Goal: Transaction & Acquisition: Purchase product/service

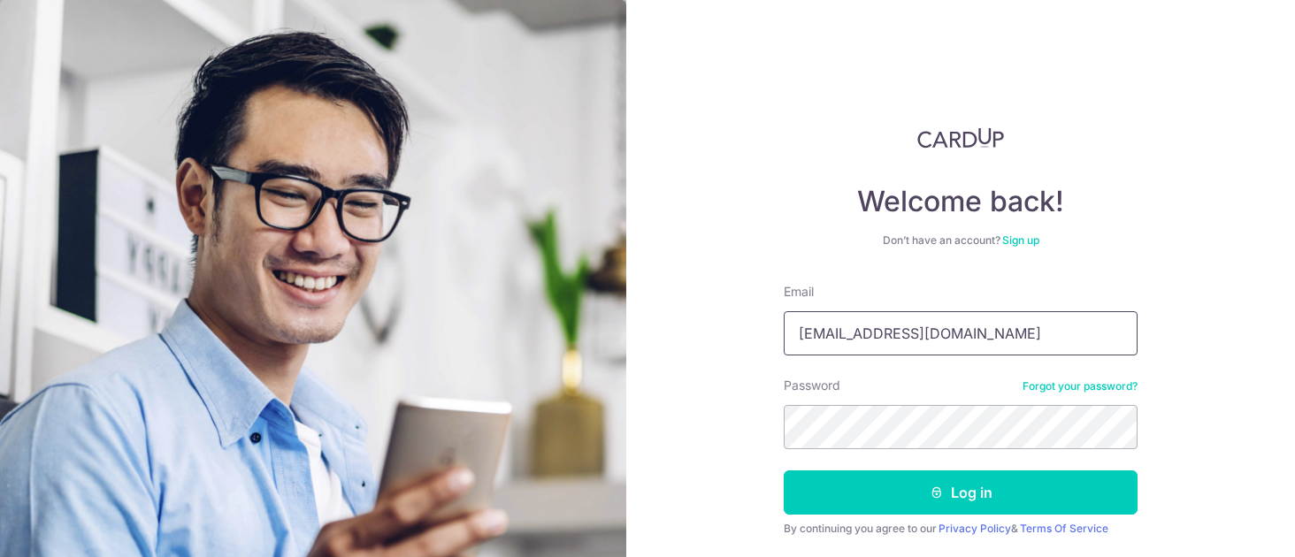
click at [899, 334] on input "klvnmah@gmail.com" at bounding box center [961, 333] width 354 height 44
type input "[EMAIL_ADDRESS][DOMAIN_NAME]"
click at [742, 421] on div "Welcome back! Don’t have an account? Sign up Email klvnmah@yahoo.com Password F…" at bounding box center [960, 278] width 669 height 557
click at [784, 471] on button "Log in" at bounding box center [961, 493] width 354 height 44
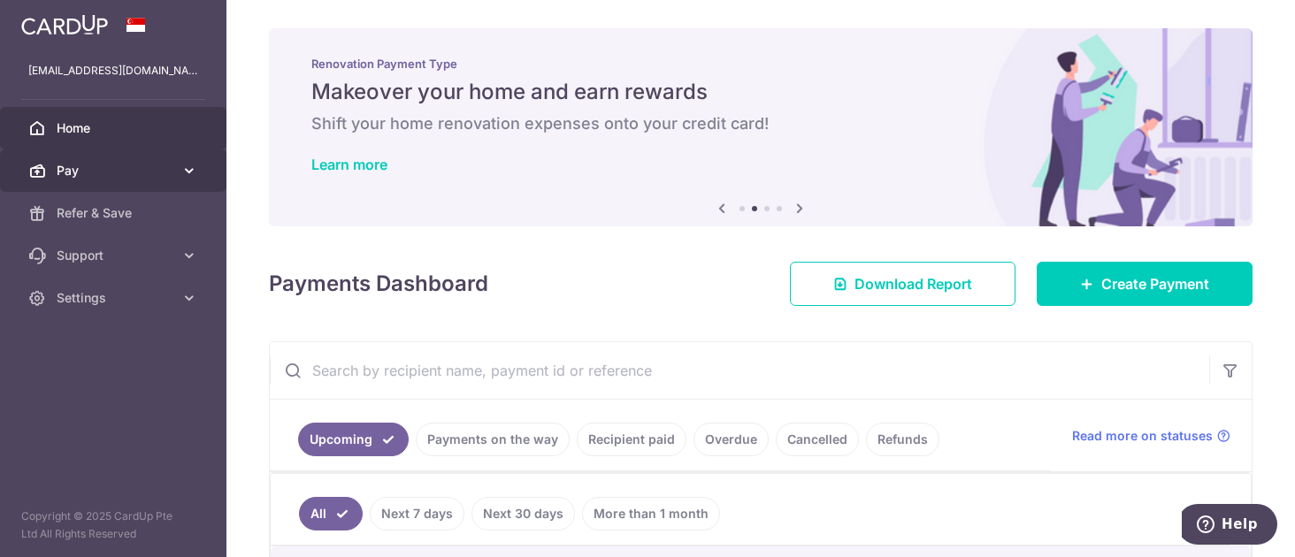
click at [53, 173] on link "Pay" at bounding box center [113, 171] width 226 height 42
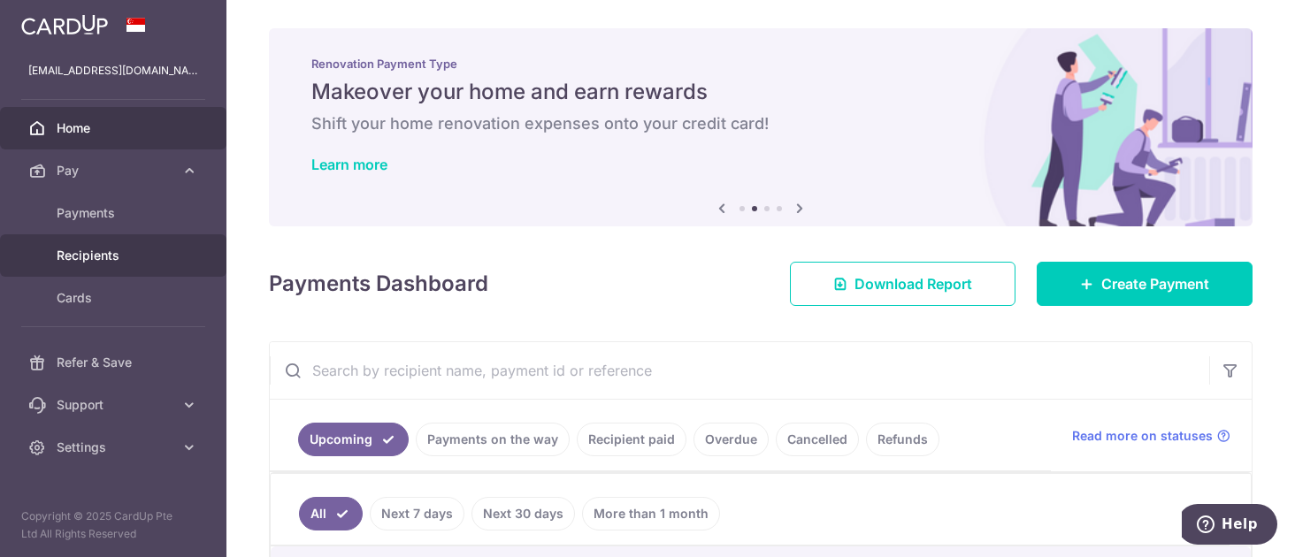
click at [96, 254] on span "Recipients" at bounding box center [115, 256] width 117 height 18
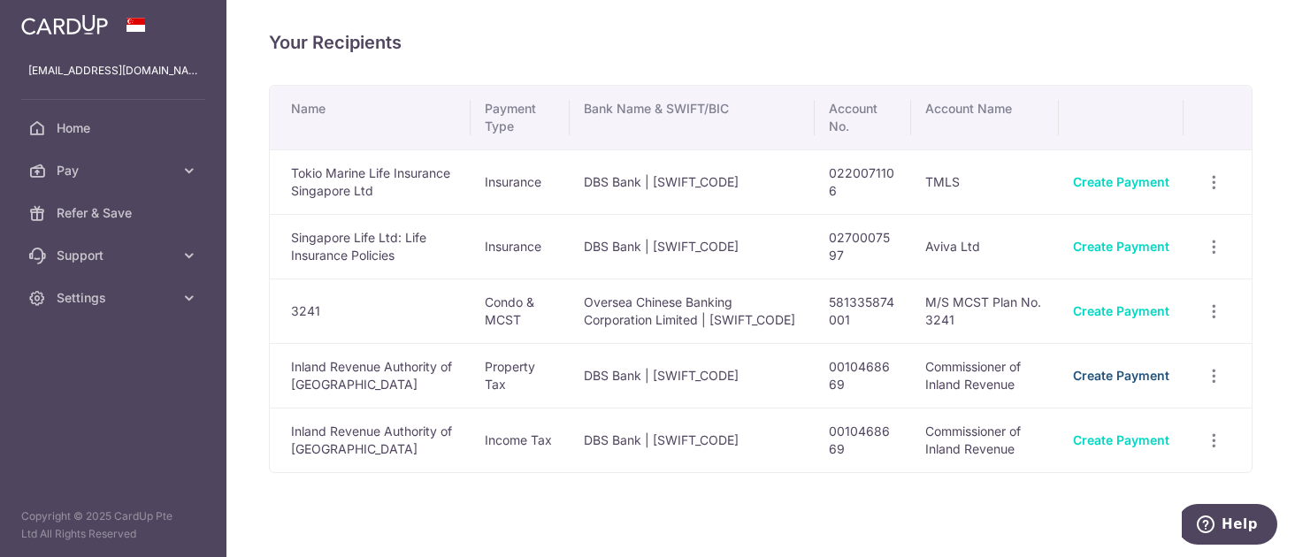
click at [1129, 374] on link "Create Payment" at bounding box center [1121, 375] width 96 height 15
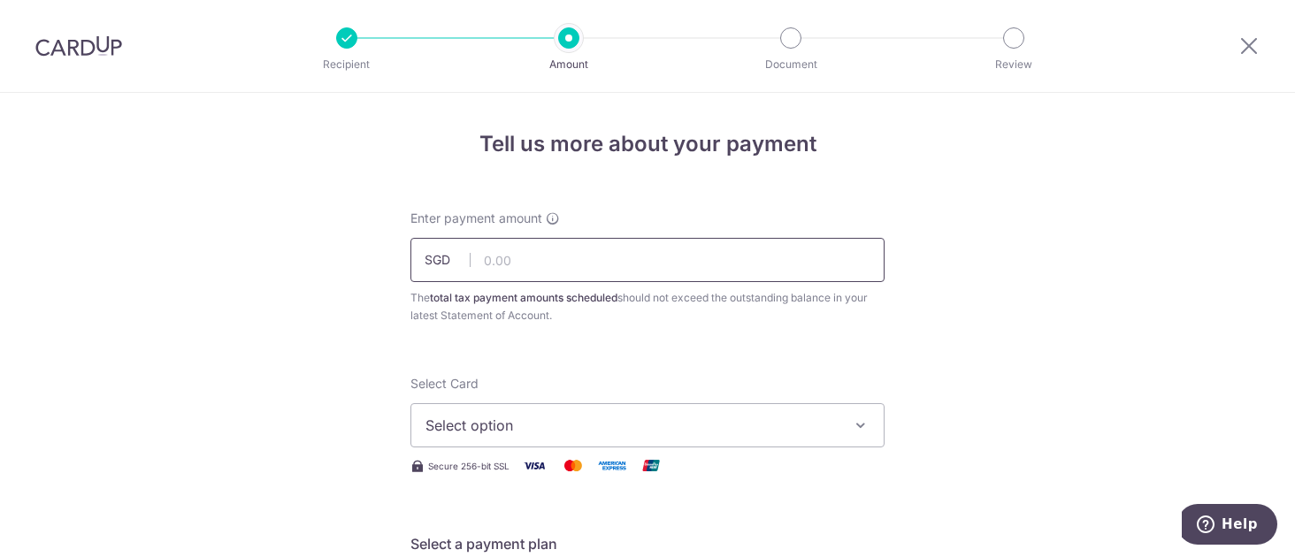
click at [521, 265] on input "text" at bounding box center [648, 260] width 474 height 44
type input "154.53"
click at [733, 424] on span "Select option" at bounding box center [632, 425] width 412 height 21
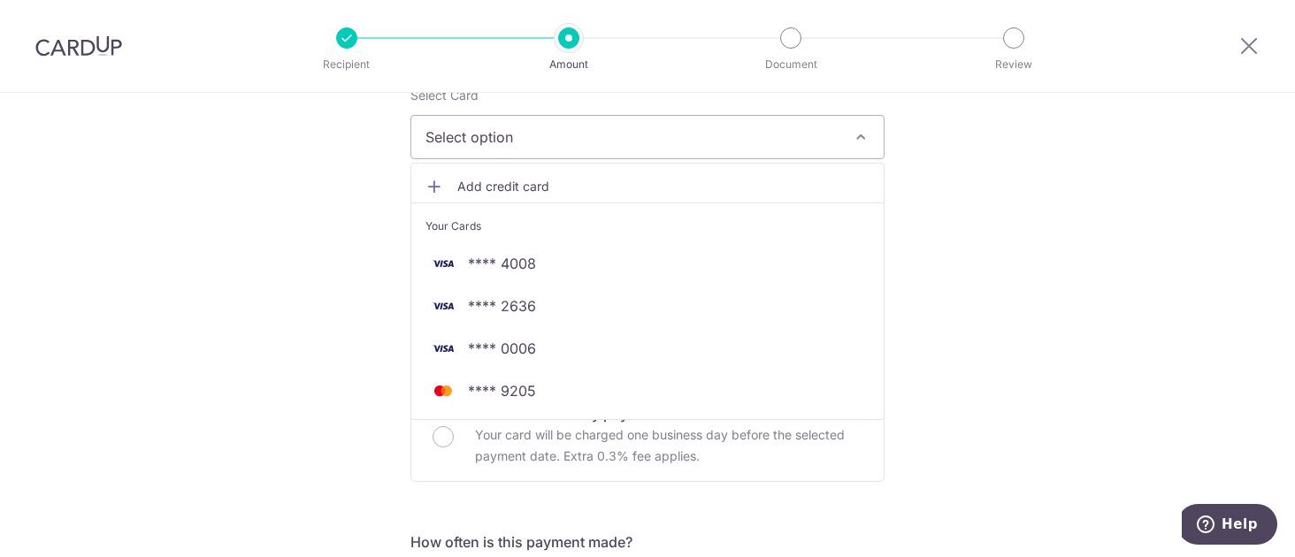
scroll to position [299, 0]
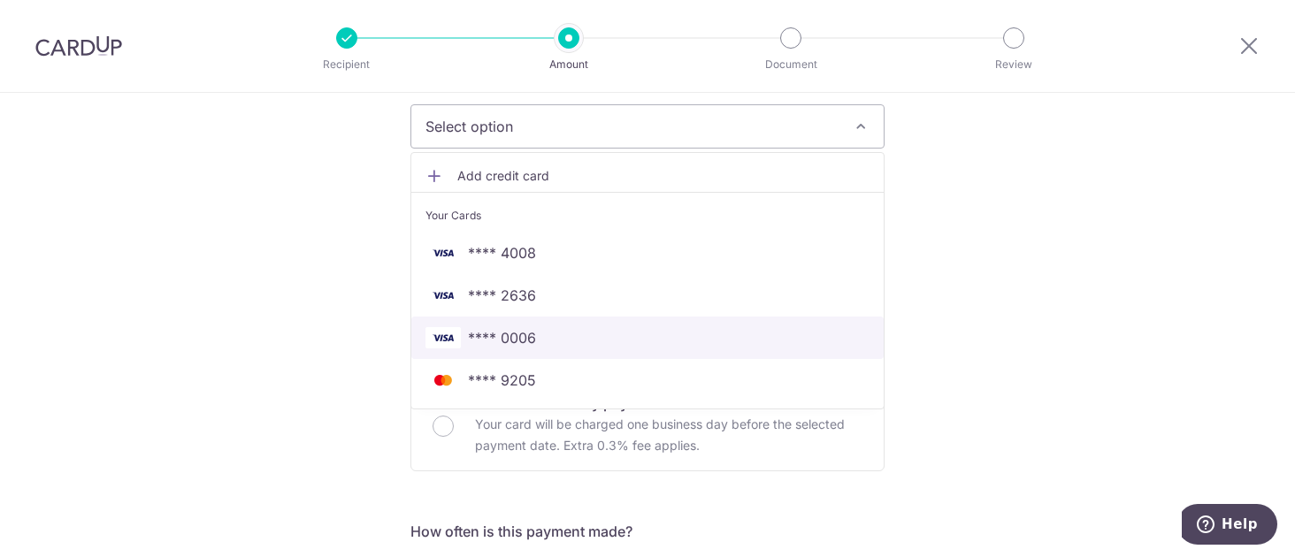
click at [525, 332] on span "**** 0006" at bounding box center [502, 337] width 68 height 21
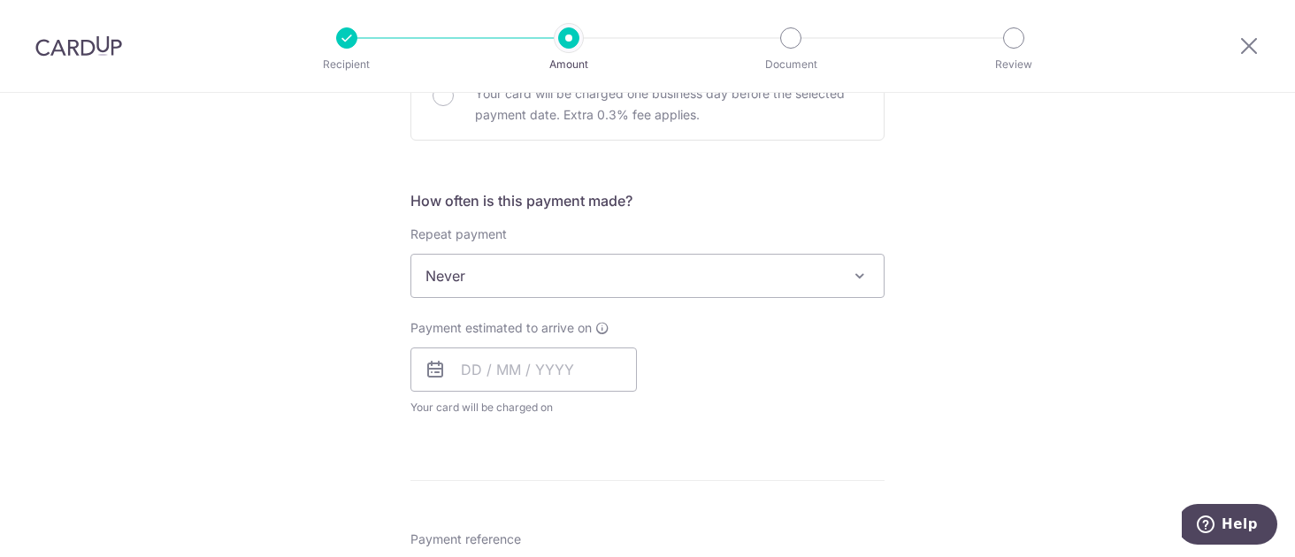
scroll to position [638, 0]
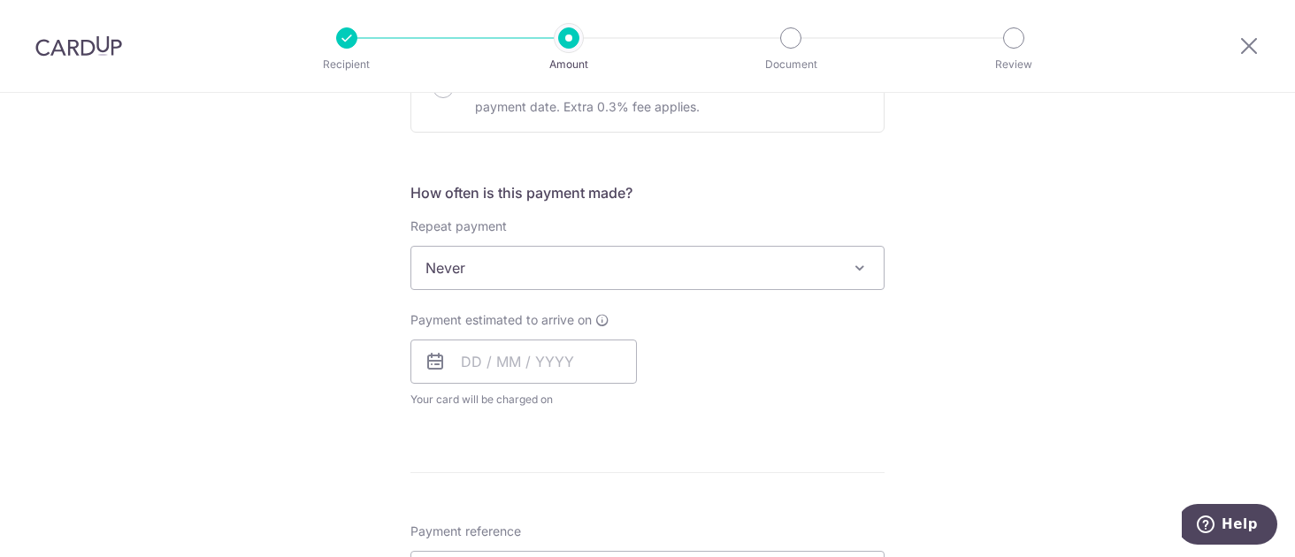
click at [817, 270] on span "Never" at bounding box center [647, 268] width 472 height 42
click at [464, 365] on input "text" at bounding box center [524, 362] width 226 height 44
click at [985, 204] on div "Tell us more about your payment Enter payment amount SGD 154.53 154.53 The tota…" at bounding box center [647, 276] width 1295 height 1643
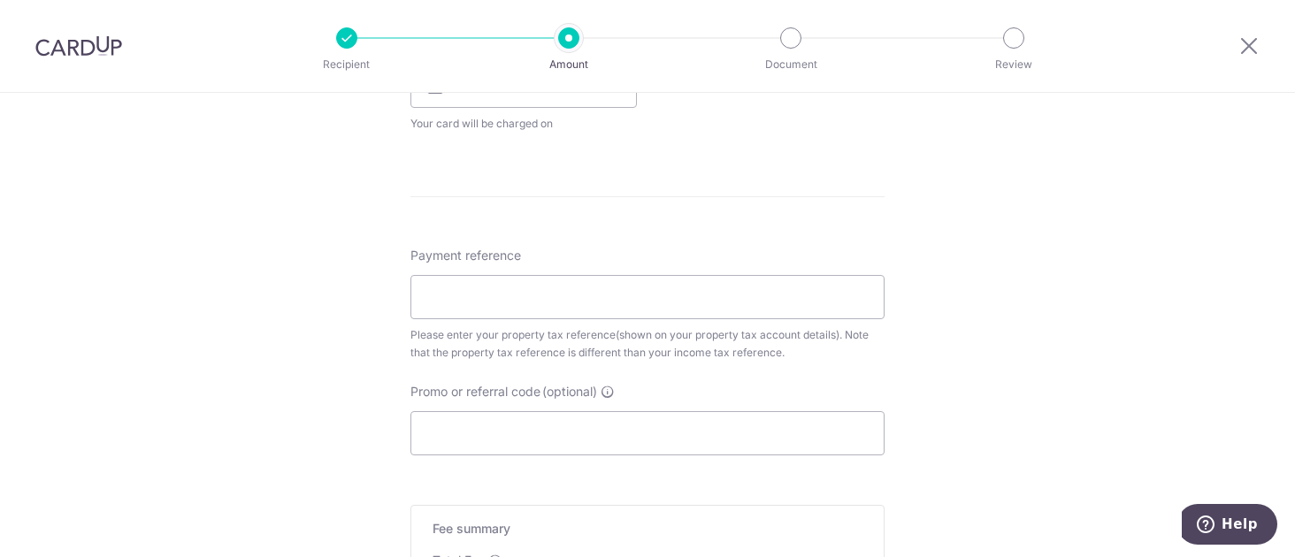
scroll to position [914, 0]
click at [604, 97] on input "text" at bounding box center [524, 86] width 226 height 44
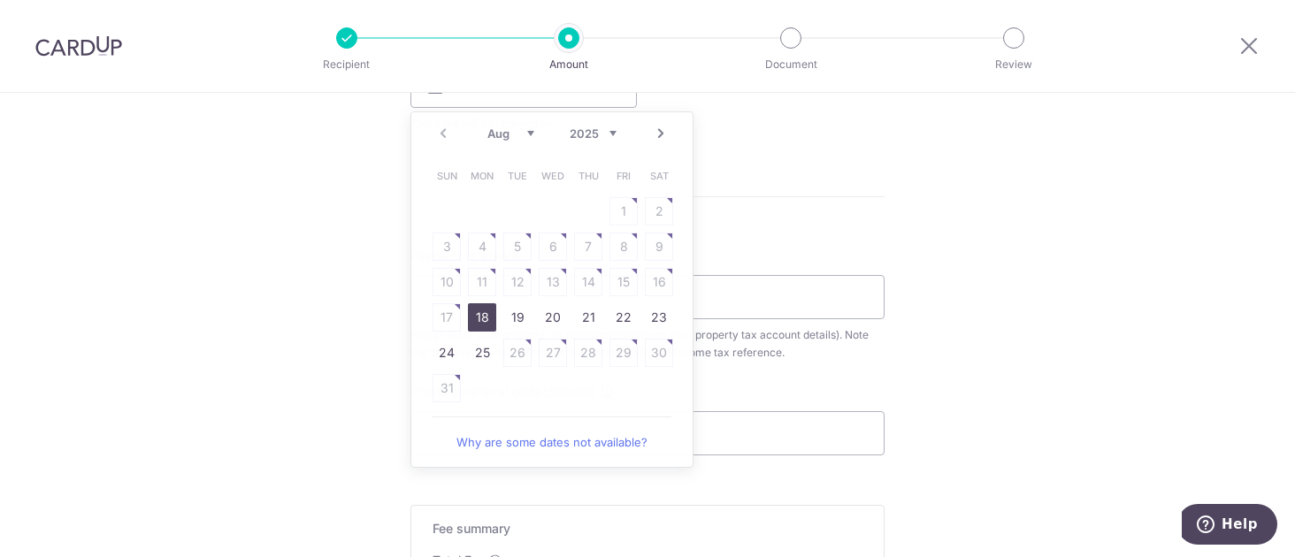
click at [1049, 211] on div "Tell us more about your payment Enter payment amount SGD 154.53 154.53 The tota…" at bounding box center [647, 0] width 1295 height 1643
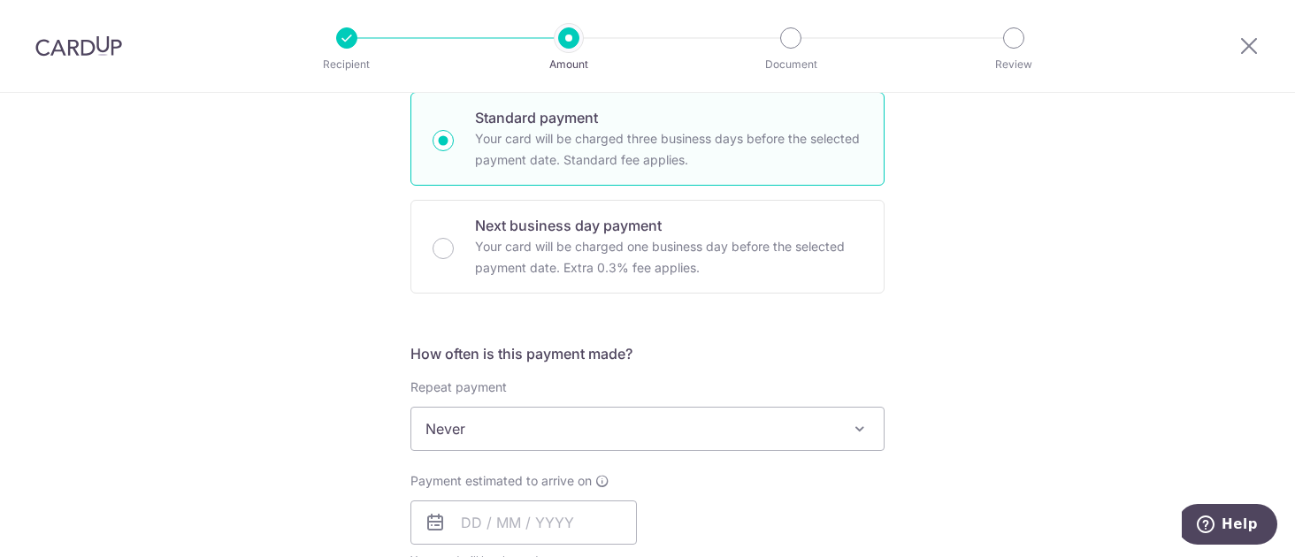
scroll to position [480, 0]
